Goal: Find specific page/section: Find specific page/section

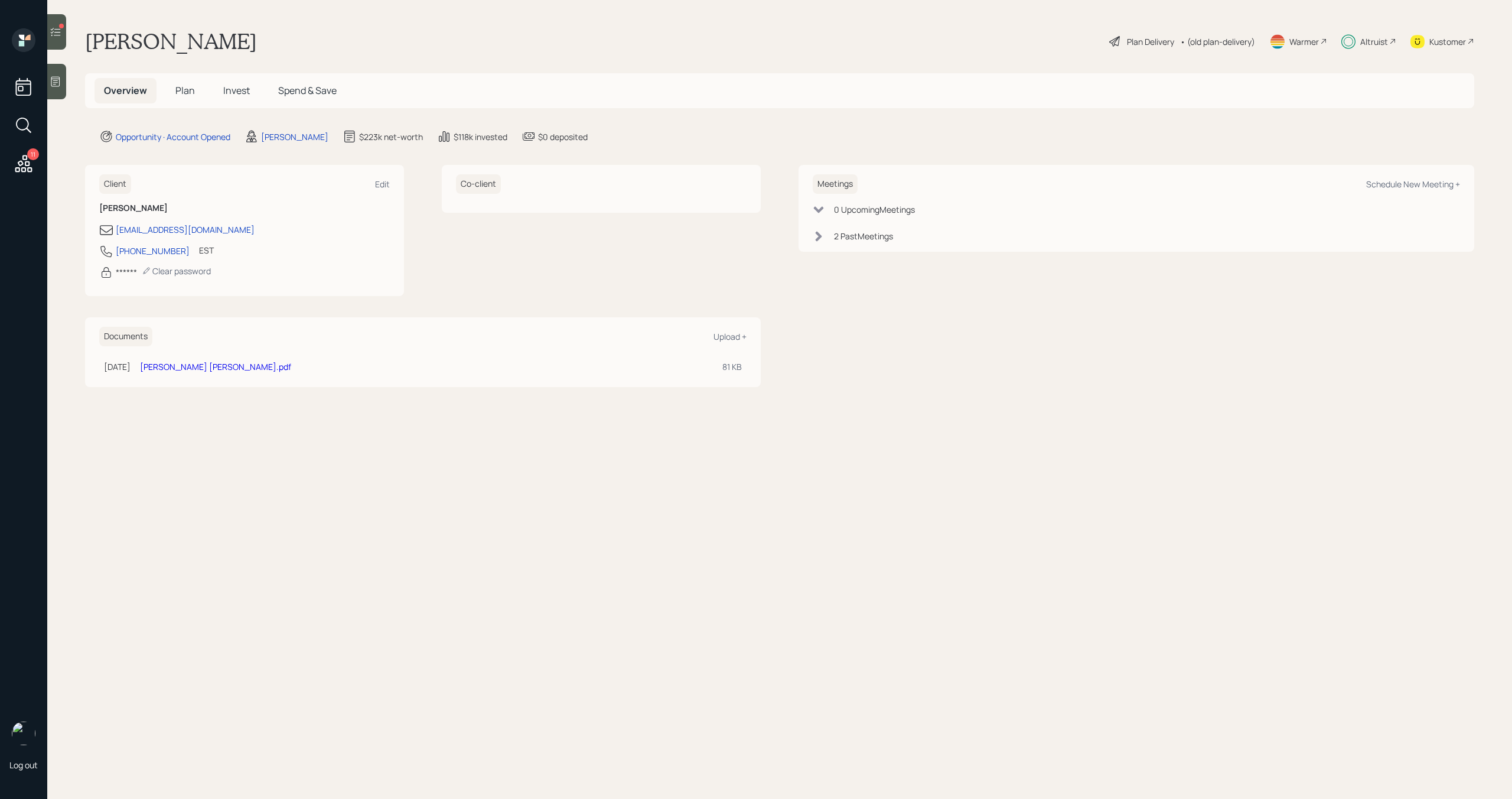
click at [1357, 44] on div "Altruist" at bounding box center [1368, 42] width 55 height 26
